Goal: Task Accomplishment & Management: Complete application form

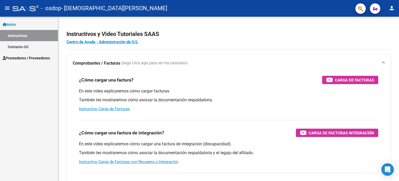
click at [36, 56] on span "Prestadores / Proveedores" at bounding box center [26, 58] width 47 height 6
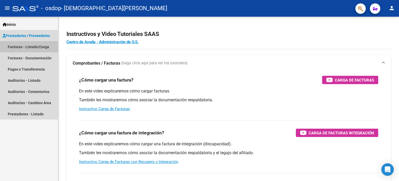
click at [36, 47] on link "Facturas - Listado/Carga" at bounding box center [29, 46] width 58 height 11
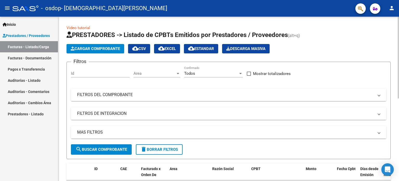
click at [77, 49] on span "Cargar Comprobante" at bounding box center [95, 48] width 49 height 5
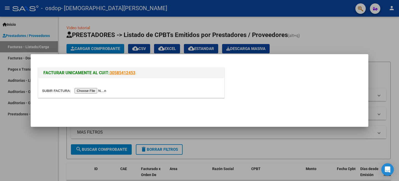
click at [86, 90] on input "file" at bounding box center [75, 90] width 66 height 5
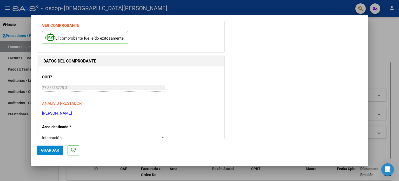
scroll to position [26, 0]
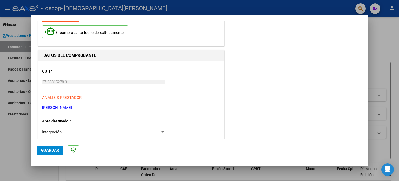
click at [73, 108] on p "[PERSON_NAME]" at bounding box center [131, 108] width 178 height 6
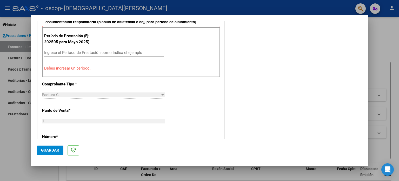
scroll to position [156, 0]
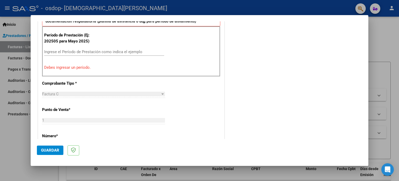
click at [88, 50] on input "Ingrese el Período de Prestación como indica el ejemplo" at bounding box center [104, 51] width 120 height 5
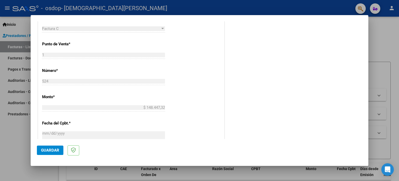
scroll to position [208, 0]
type input "202508"
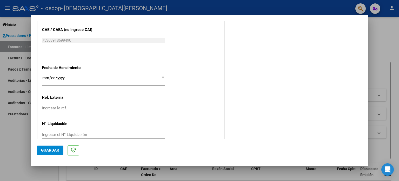
scroll to position [339, 0]
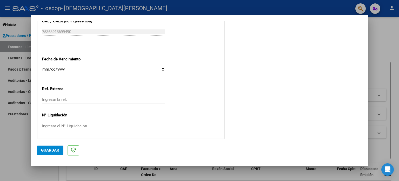
click at [17, 108] on div at bounding box center [199, 90] width 399 height 181
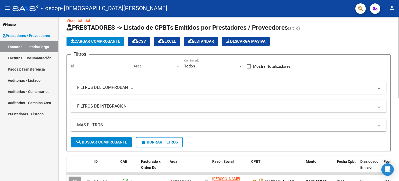
scroll to position [0, 0]
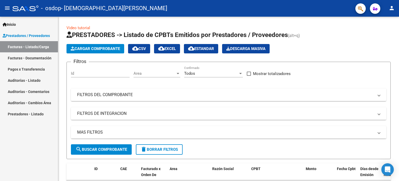
click at [12, 22] on span "Inicio" at bounding box center [9, 25] width 13 height 6
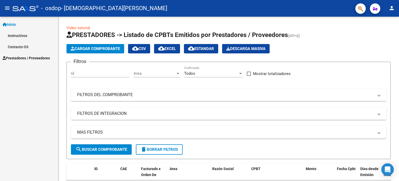
click at [14, 34] on link "Instructivos" at bounding box center [29, 35] width 58 height 11
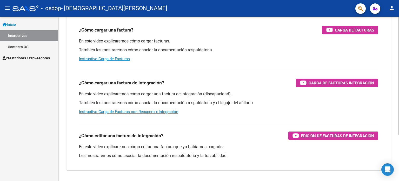
scroll to position [52, 0]
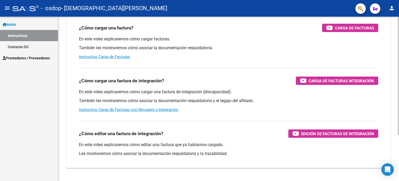
click at [185, 95] on div "En este video explicaremos cómo cargar una factura de integración (discapacidad…" at bounding box center [229, 100] width 300 height 23
click at [133, 108] on link "Instructivo Carga de Facturas con Recupero x Integración" at bounding box center [128, 109] width 99 height 5
click at [19, 54] on link "Prestadores / Proveedores" at bounding box center [29, 57] width 58 height 11
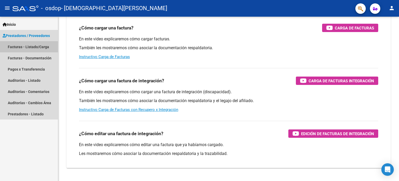
click at [24, 46] on link "Facturas - Listado/Carga" at bounding box center [29, 46] width 58 height 11
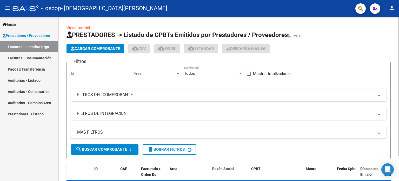
click at [95, 47] on span "Cargar Comprobante" at bounding box center [95, 48] width 49 height 5
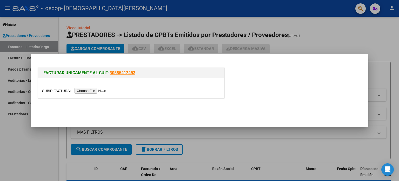
click at [87, 92] on input "file" at bounding box center [75, 90] width 66 height 5
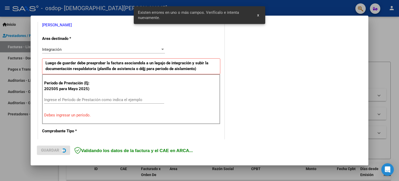
scroll to position [112, 0]
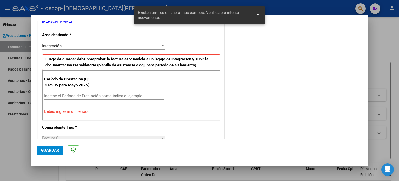
click at [83, 96] on input "Ingrese el Período de Prestación como indica el ejemplo" at bounding box center [104, 95] width 120 height 5
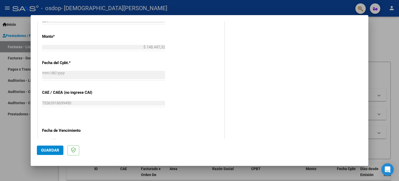
scroll to position [339, 0]
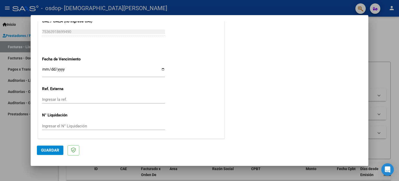
type input "202508"
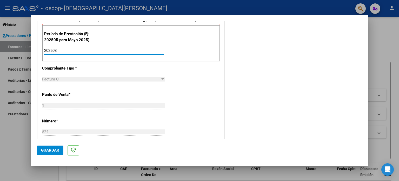
scroll to position [105, 0]
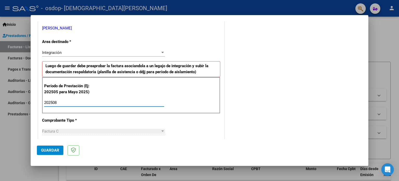
click at [50, 148] on span "Guardar" at bounding box center [50, 150] width 18 height 5
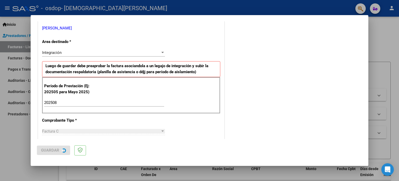
scroll to position [0, 0]
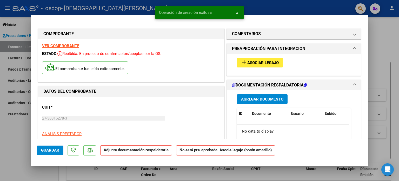
click at [253, 62] on span "Asociar Legajo" at bounding box center [263, 62] width 31 height 5
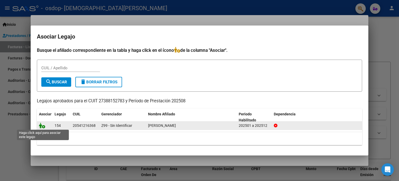
click at [43, 126] on icon at bounding box center [42, 125] width 6 height 6
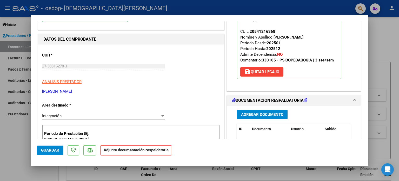
scroll to position [104, 0]
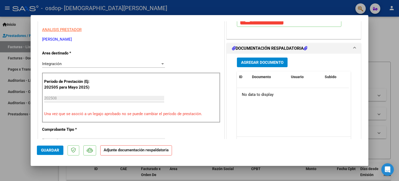
click at [278, 59] on button "Agregar Documento" at bounding box center [262, 62] width 51 height 10
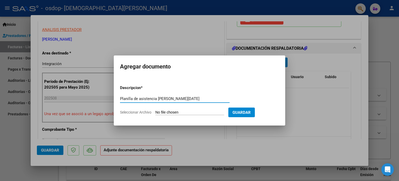
type input "Planilla de asistencia [PERSON_NAME][DATE]"
click at [197, 112] on input "Seleccionar Archivo" at bounding box center [190, 112] width 69 height 5
type input "C:\fakepath\PLANILLA DE ASISTENCIA- [PERSON_NAME] - [DATE].pdf"
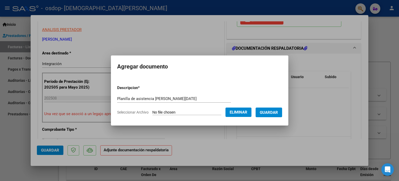
click at [277, 112] on span "Guardar" at bounding box center [269, 112] width 18 height 5
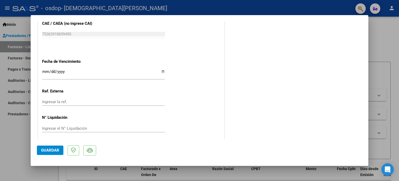
scroll to position [347, 0]
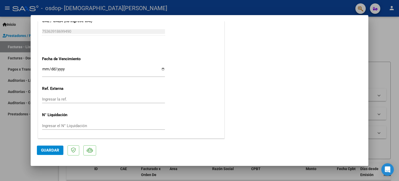
click at [56, 151] on span "Guardar" at bounding box center [50, 150] width 18 height 5
click at [51, 151] on span "Guardar" at bounding box center [50, 150] width 18 height 5
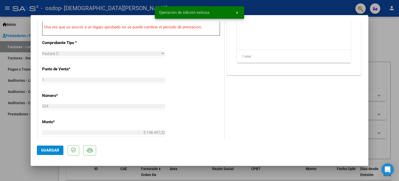
scroll to position [165, 0]
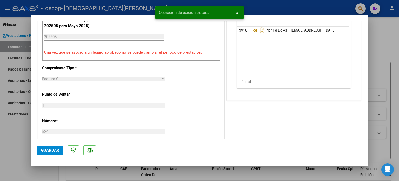
click at [237, 12] on span "x" at bounding box center [237, 12] width 2 height 5
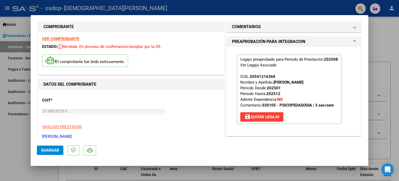
scroll to position [0, 0]
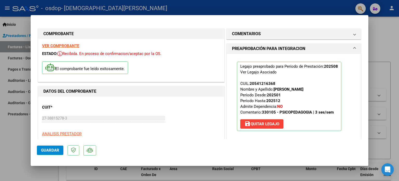
click at [381, 65] on div at bounding box center [199, 90] width 399 height 181
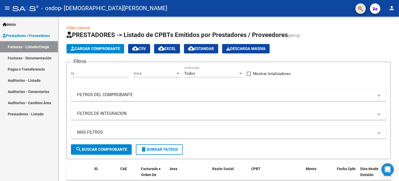
click at [364, 9] on button "button" at bounding box center [361, 8] width 10 height 10
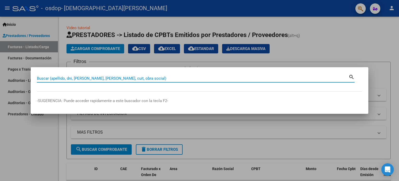
click at [116, 77] on input "Buscar (apellido, dni, [PERSON_NAME], [PERSON_NAME], cuit, obra social)" at bounding box center [193, 78] width 312 height 5
type input "1-0524"
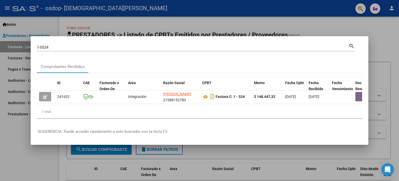
click at [12, 25] on div at bounding box center [199, 90] width 399 height 181
